Goal: Task Accomplishment & Management: Use online tool/utility

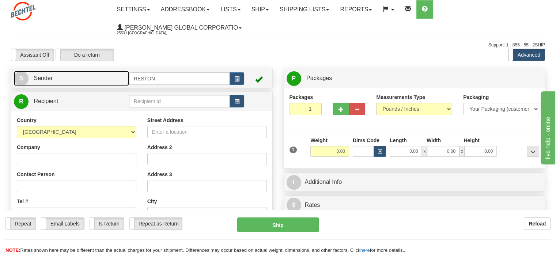
click at [77, 79] on link "S Sender" at bounding box center [71, 78] width 115 height 15
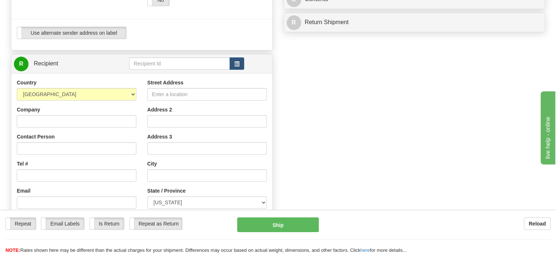
scroll to position [254, 0]
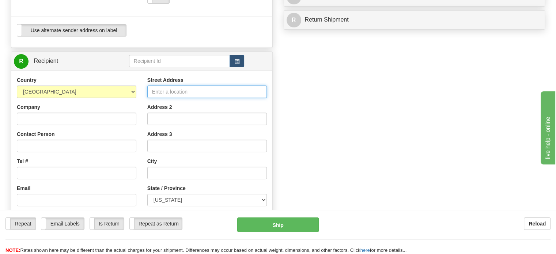
click at [197, 92] on input "Street Address" at bounding box center [206, 91] width 119 height 12
type input "[STREET_ADDRESS]"
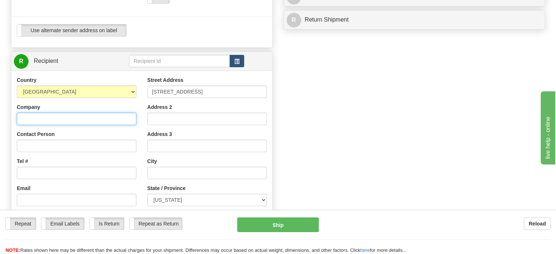
type input "[PERSON_NAME] Infrastructure"
type input "Braulio Cruz"
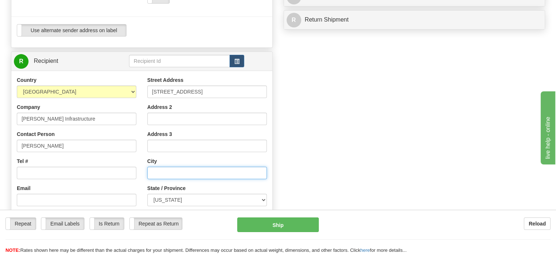
type input "Mesquite"
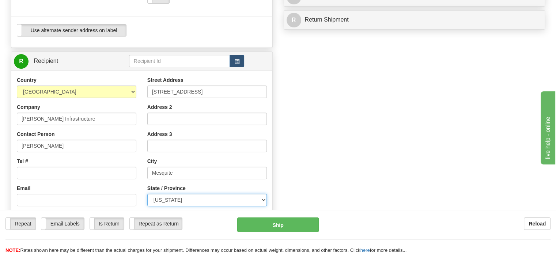
select select "NV"
type input "89027"
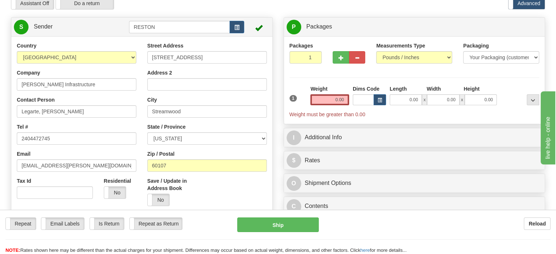
scroll to position [0, 0]
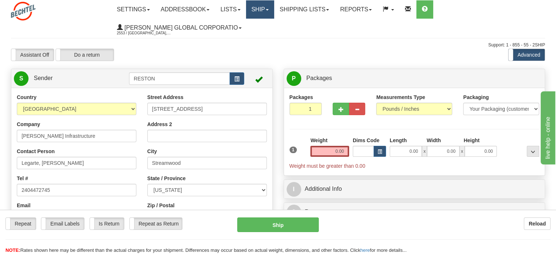
click at [270, 9] on link "Ship" at bounding box center [260, 9] width 28 height 18
click at [249, 24] on span "Ship Screen" at bounding box center [237, 26] width 28 height 6
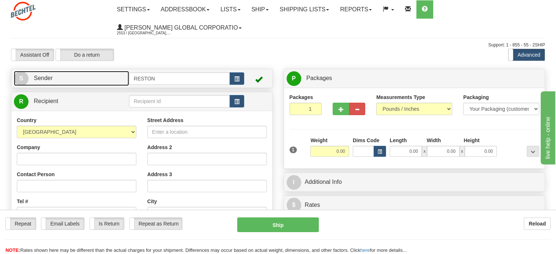
click at [53, 80] on link "S Sender" at bounding box center [71, 78] width 115 height 15
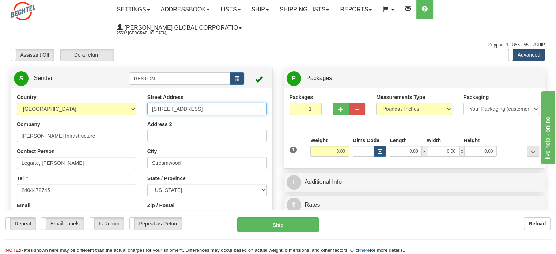
drag, startPoint x: 206, startPoint y: 110, endPoint x: 69, endPoint y: 109, distance: 137.3
click at [69, 109] on div "Country [GEOGRAPHIC_DATA] [GEOGRAPHIC_DATA] [GEOGRAPHIC_DATA] [GEOGRAPHIC_DATA]…" at bounding box center [141, 195] width 261 height 202
type input "[STREET_ADDRESS]"
select select "NV"
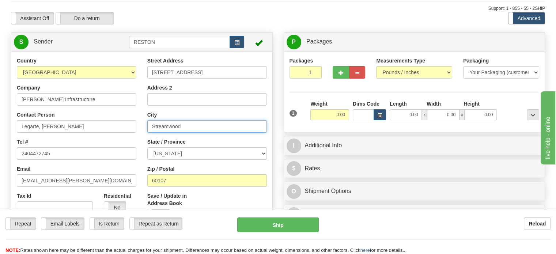
drag, startPoint x: 214, startPoint y: 130, endPoint x: 130, endPoint y: 122, distance: 84.4
click at [130, 122] on div "Country [GEOGRAPHIC_DATA] [GEOGRAPHIC_DATA] [GEOGRAPHIC_DATA] [GEOGRAPHIC_DATA]…" at bounding box center [141, 158] width 261 height 202
type input "Mesquite"
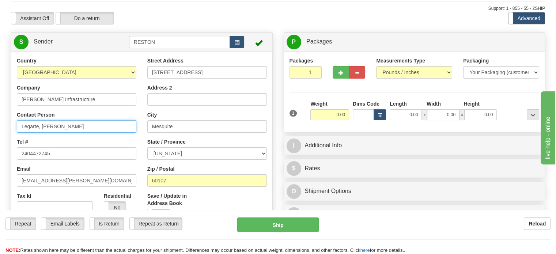
drag, startPoint x: 88, startPoint y: 128, endPoint x: 0, endPoint y: 124, distance: 88.5
type input "m"
type input "[PERSON_NAME]"
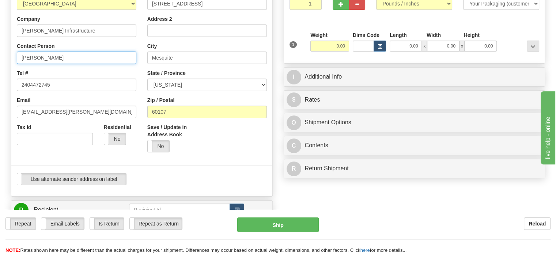
scroll to position [110, 0]
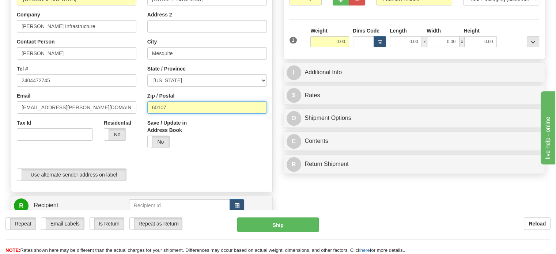
drag, startPoint x: 113, startPoint y: 107, endPoint x: 61, endPoint y: 104, distance: 52.7
click at [61, 104] on div "Country [GEOGRAPHIC_DATA] [GEOGRAPHIC_DATA] [GEOGRAPHIC_DATA] [GEOGRAPHIC_DATA]…" at bounding box center [141, 85] width 261 height 202
type input "89027"
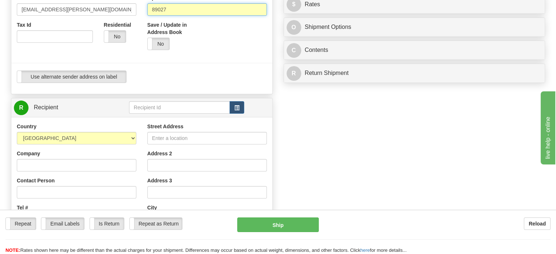
scroll to position [256, 0]
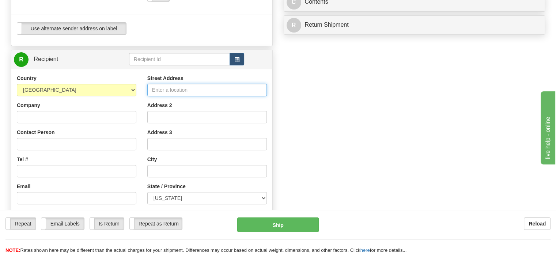
click at [186, 93] on input "Street Address" at bounding box center [206, 90] width 119 height 12
type input "[STREET_ADDRESS]"
type input "BEO - Construction Automation"
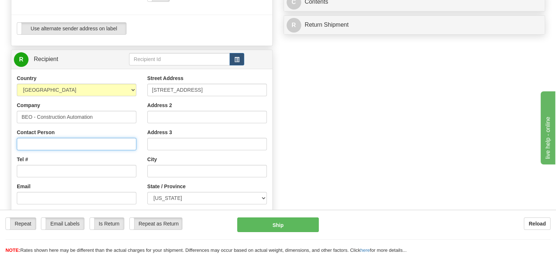
type input "[PERSON_NAME]"
type input "Sugar Land"
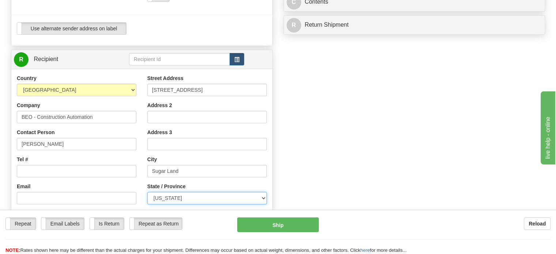
select select "[GEOGRAPHIC_DATA]"
type input "77478"
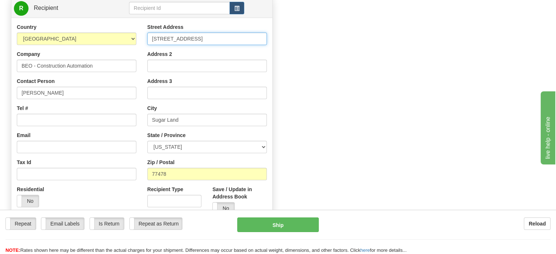
scroll to position [329, 0]
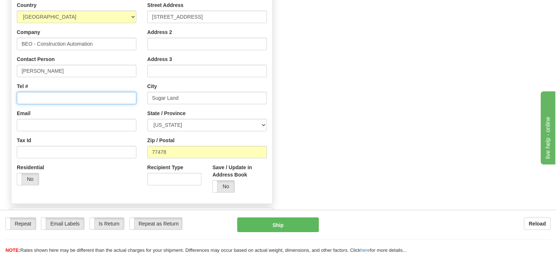
click at [56, 100] on input "Tel #" at bounding box center [76, 98] width 119 height 12
paste input "[PHONE_NUMBER]"
type input "[PHONE_NUMBER]"
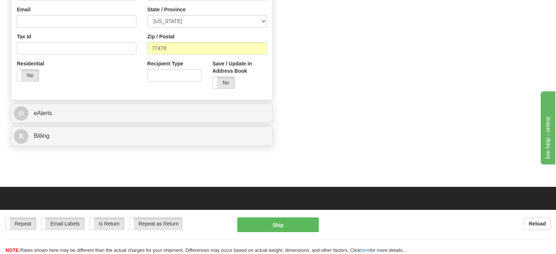
scroll to position [438, 0]
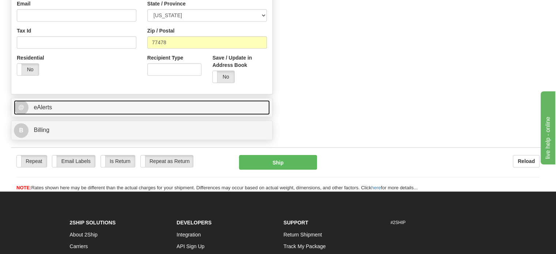
click at [47, 107] on span "eAlerts" at bounding box center [43, 107] width 18 height 6
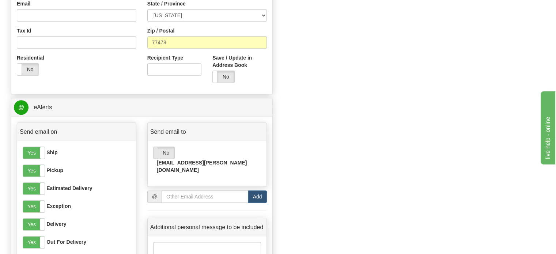
click at [156, 153] on span at bounding box center [153, 153] width 9 height 12
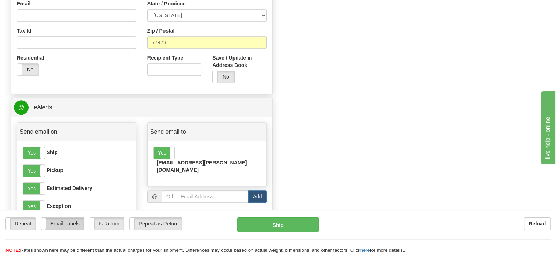
click at [62, 221] on label "Email Labels" at bounding box center [62, 224] width 43 height 12
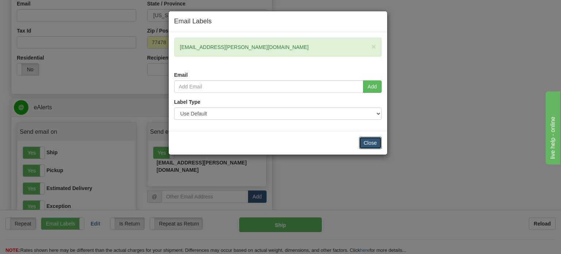
click at [367, 144] on button "Close" at bounding box center [370, 143] width 23 height 12
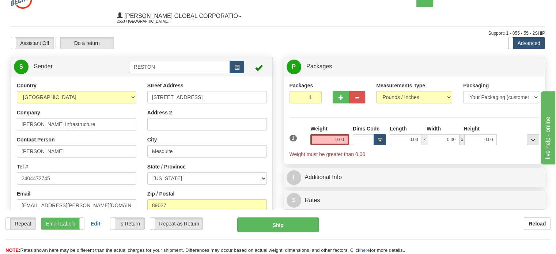
scroll to position [0, 0]
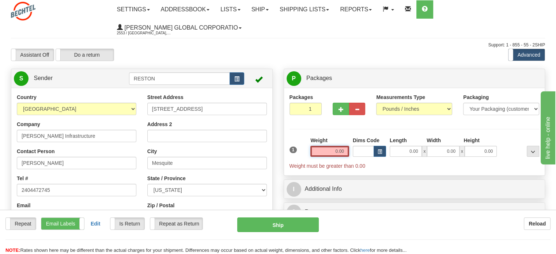
click at [335, 151] on input "0.00" at bounding box center [329, 151] width 39 height 11
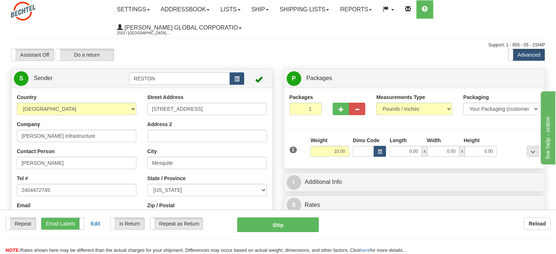
click at [340, 140] on div "Weight 10.00" at bounding box center [329, 147] width 39 height 20
drag, startPoint x: 330, startPoint y: 153, endPoint x: 359, endPoint y: 155, distance: 29.2
click at [359, 155] on div "1 Weight 10.00 Dims Code x x" at bounding box center [414, 150] width 254 height 26
type input "12.00"
click at [350, 129] on hr at bounding box center [414, 129] width 250 height 0
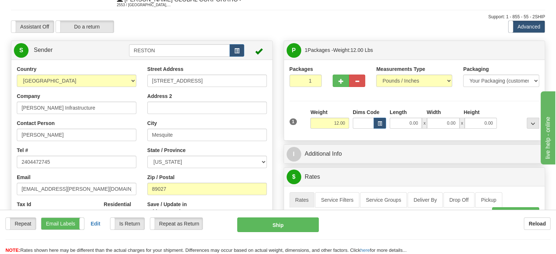
scroll to position [73, 0]
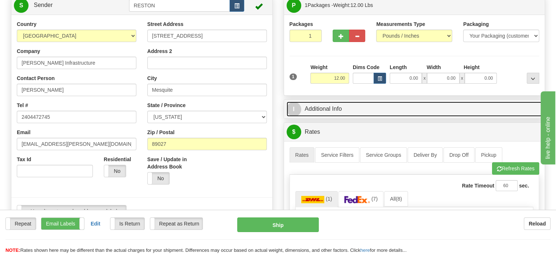
click at [331, 109] on link "I Additional Info" at bounding box center [414, 109] width 256 height 15
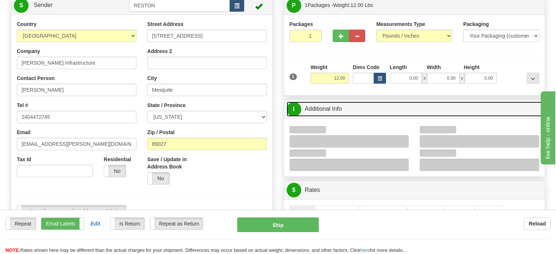
scroll to position [110, 0]
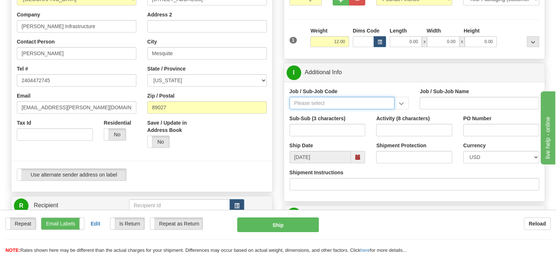
click at [338, 103] on input "Job / Sub-Job Code" at bounding box center [341, 103] width 105 height 12
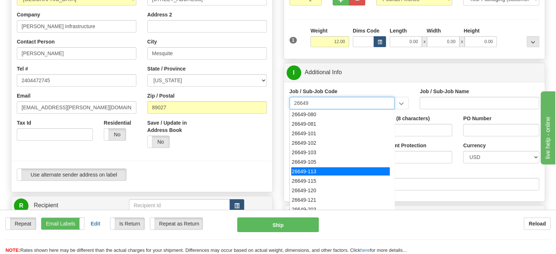
scroll to position [73, 0]
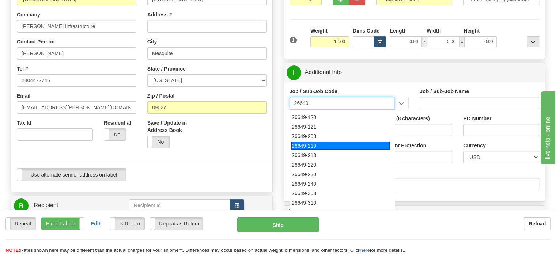
click at [327, 147] on div "26649-210" at bounding box center [340, 146] width 98 height 8
type input "26649-210"
type input "ESCAPE SOLAR PROJECT - FIELD NON-MANUAL"
type input "26649-210"
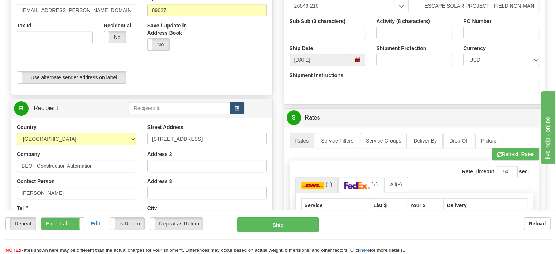
scroll to position [256, 0]
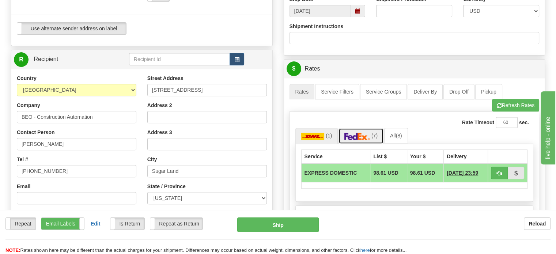
click at [353, 136] on img at bounding box center [357, 136] width 26 height 7
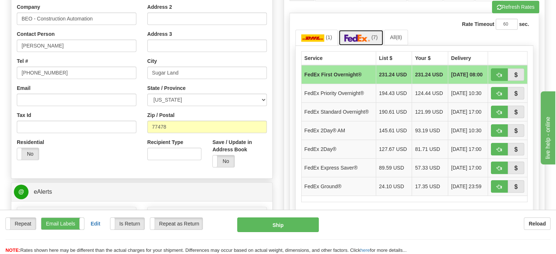
scroll to position [365, 0]
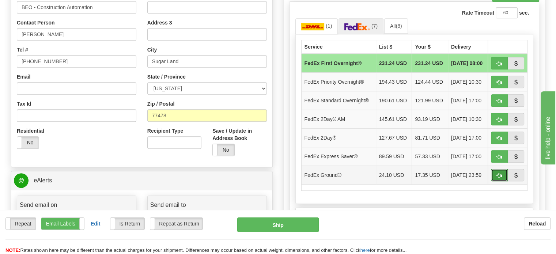
click at [499, 173] on span "button" at bounding box center [498, 175] width 5 height 5
type input "92"
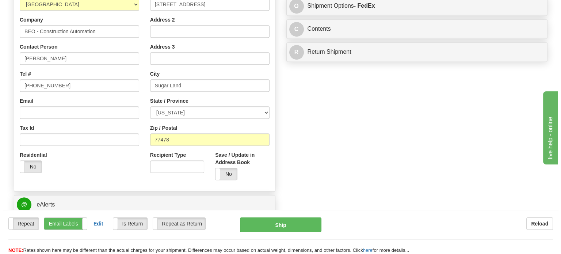
scroll to position [329, 0]
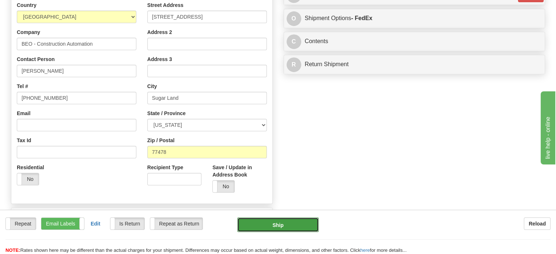
click at [287, 229] on button "Ship" at bounding box center [278, 224] width 82 height 15
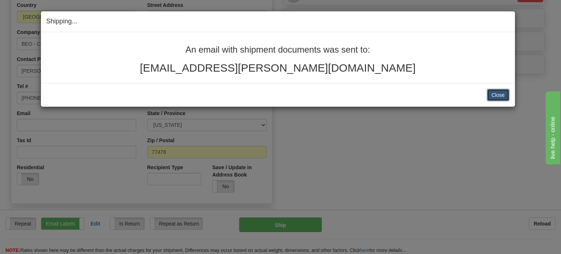
click at [496, 97] on button "Close" at bounding box center [498, 95] width 23 height 12
